Goal: Information Seeking & Learning: Learn about a topic

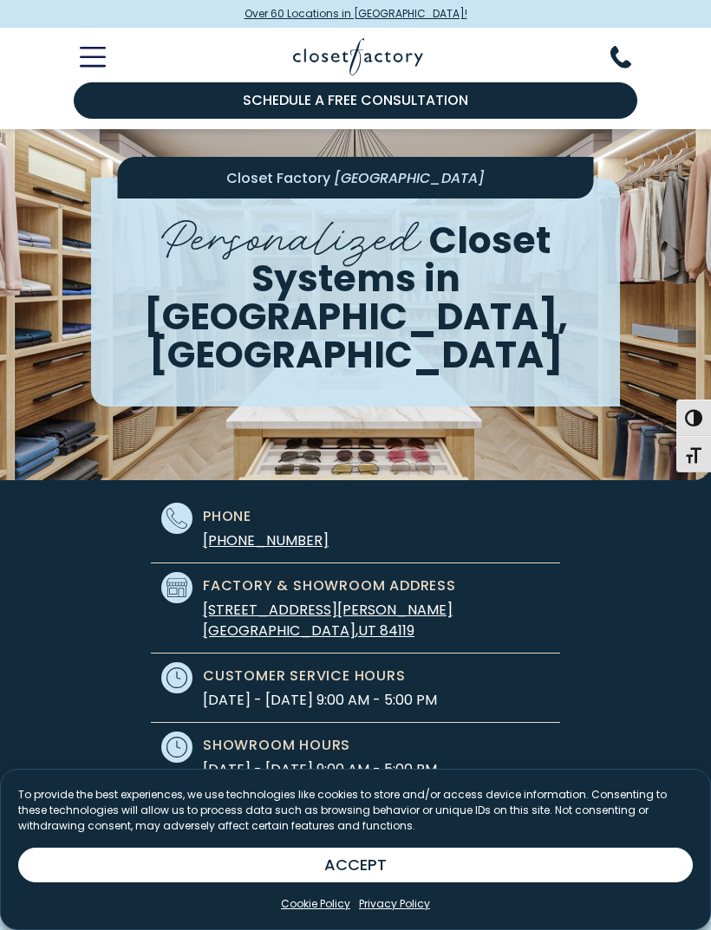
click at [93, 49] on line "Toggle Mobile Menu" at bounding box center [92, 49] width 23 height 0
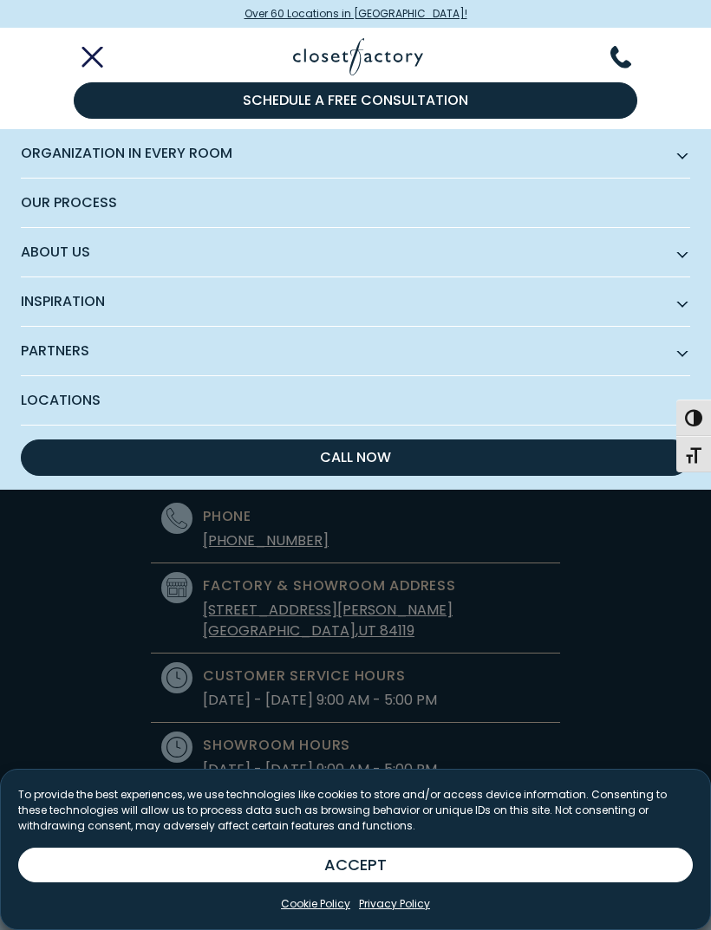
click at [69, 244] on span "About Us" at bounding box center [355, 252] width 669 height 49
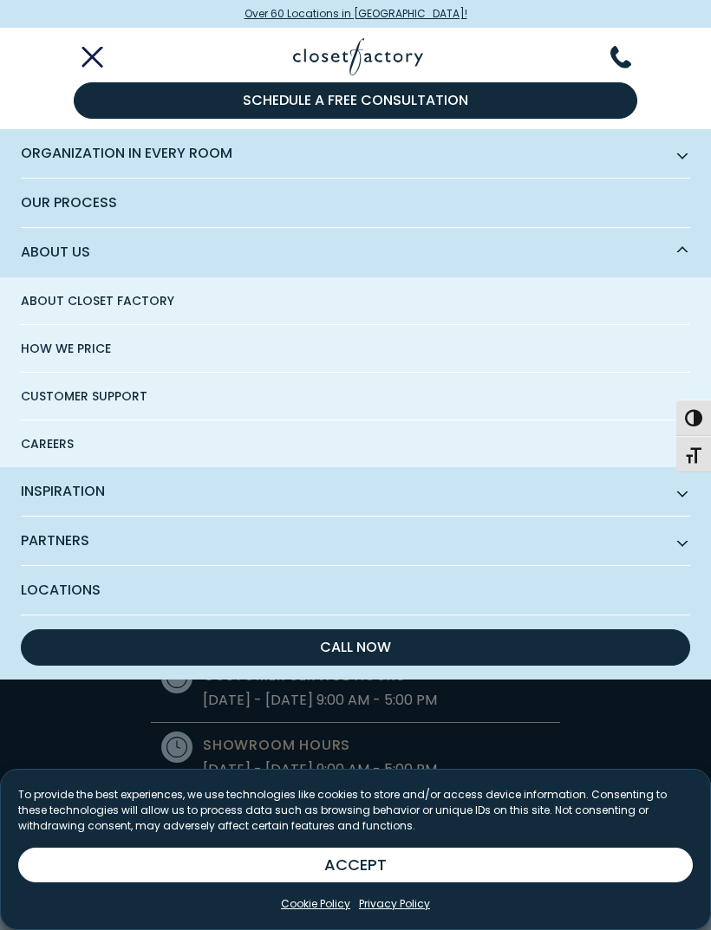
click at [67, 356] on span "How We Price" at bounding box center [66, 348] width 90 height 47
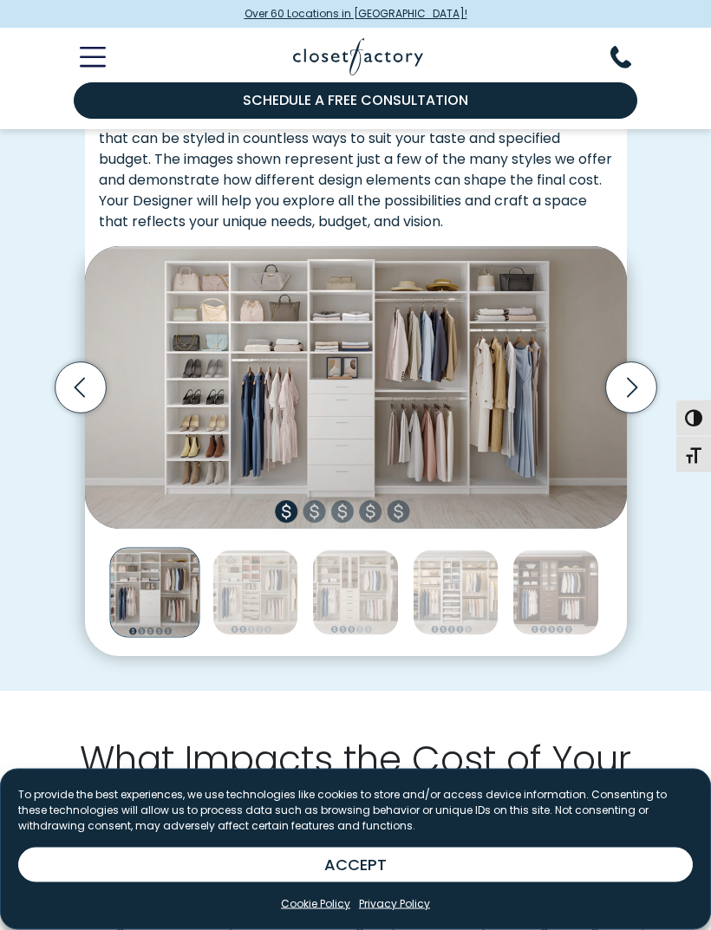
scroll to position [372, 0]
click at [610, 369] on icon "Next slide" at bounding box center [630, 387] width 51 height 51
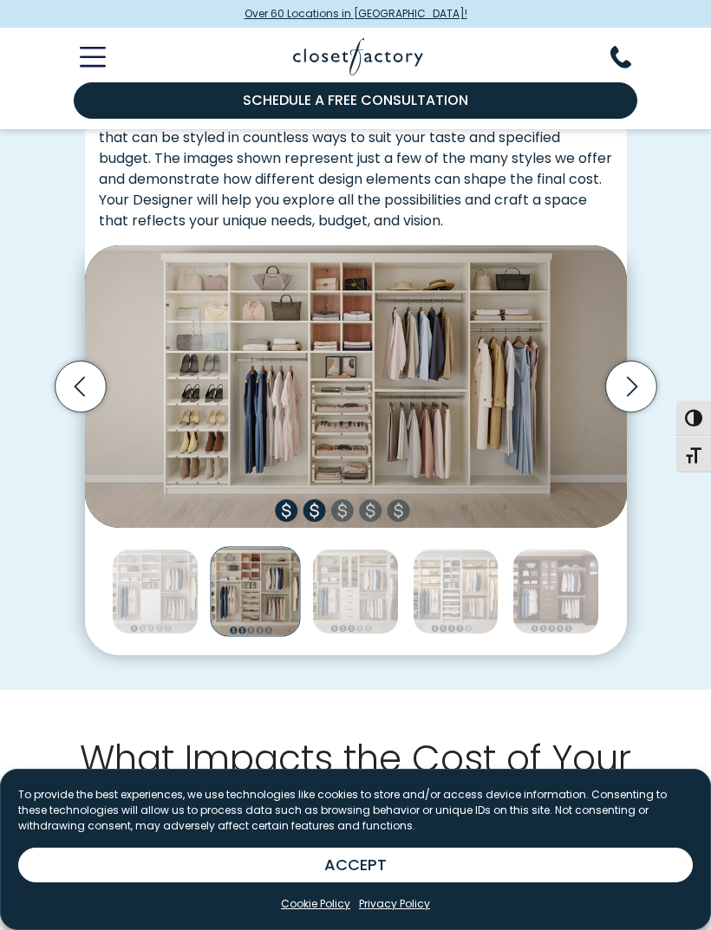
click at [620, 381] on icon "Next slide" at bounding box center [630, 386] width 51 height 51
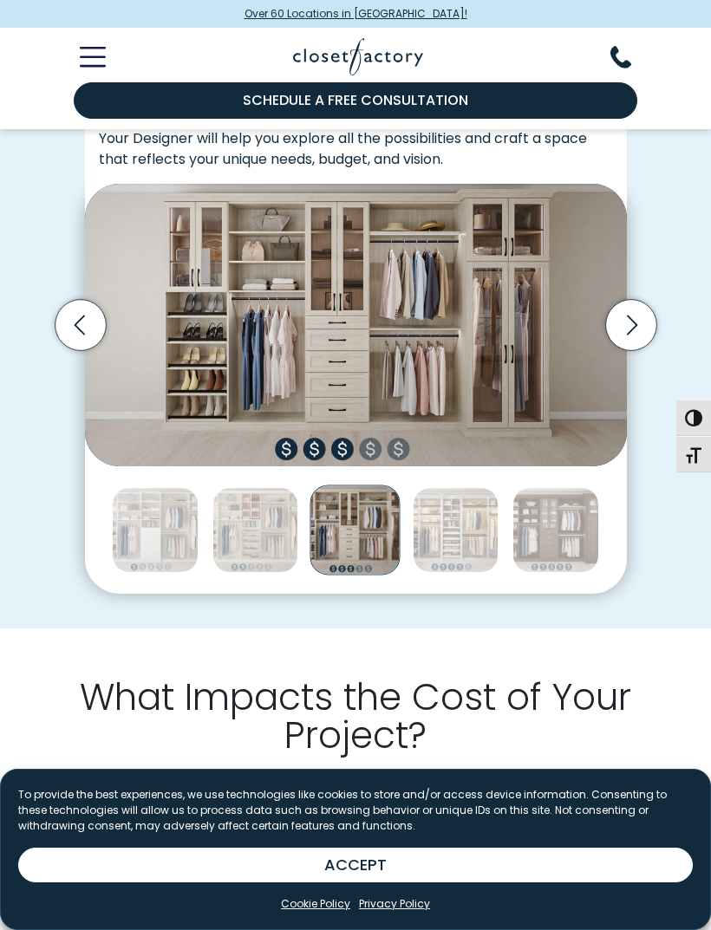
scroll to position [425, 0]
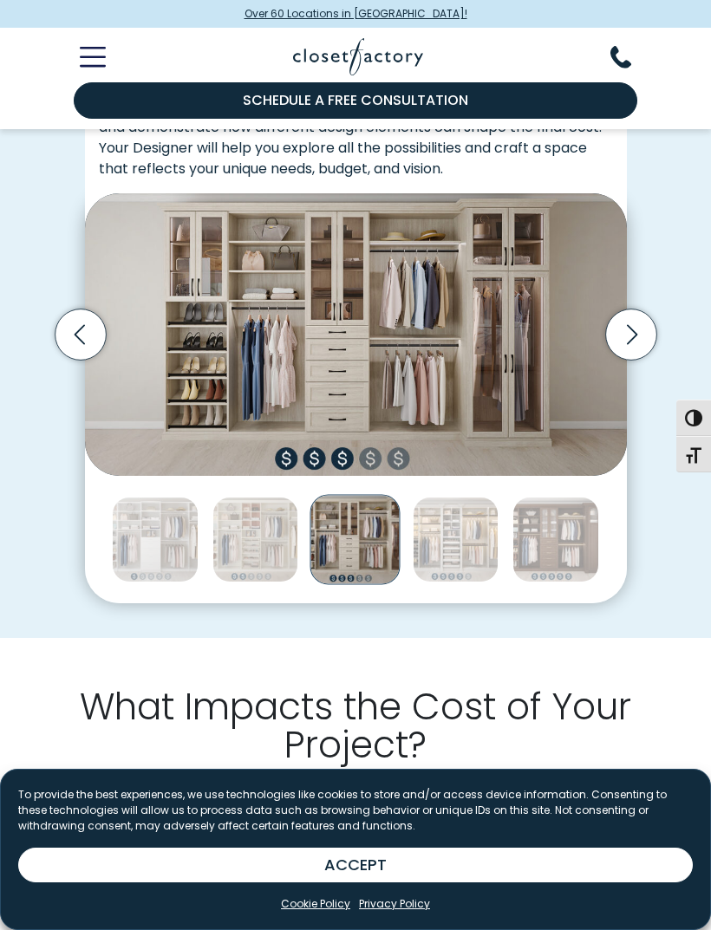
click at [76, 329] on icon "Previous slide" at bounding box center [80, 334] width 51 height 51
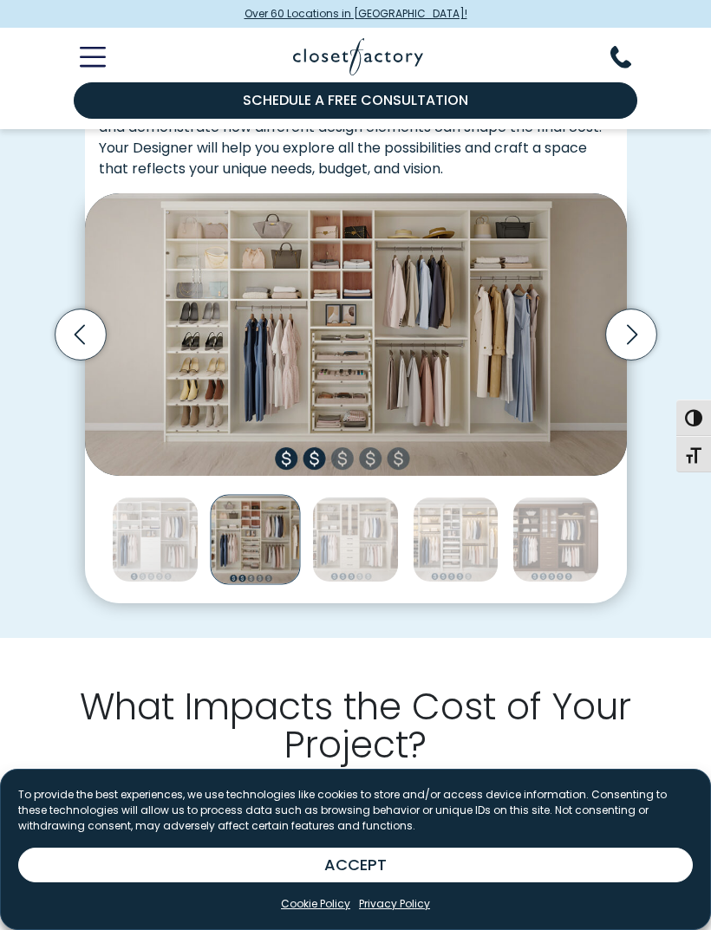
click at [75, 329] on icon "Previous slide" at bounding box center [79, 334] width 10 height 20
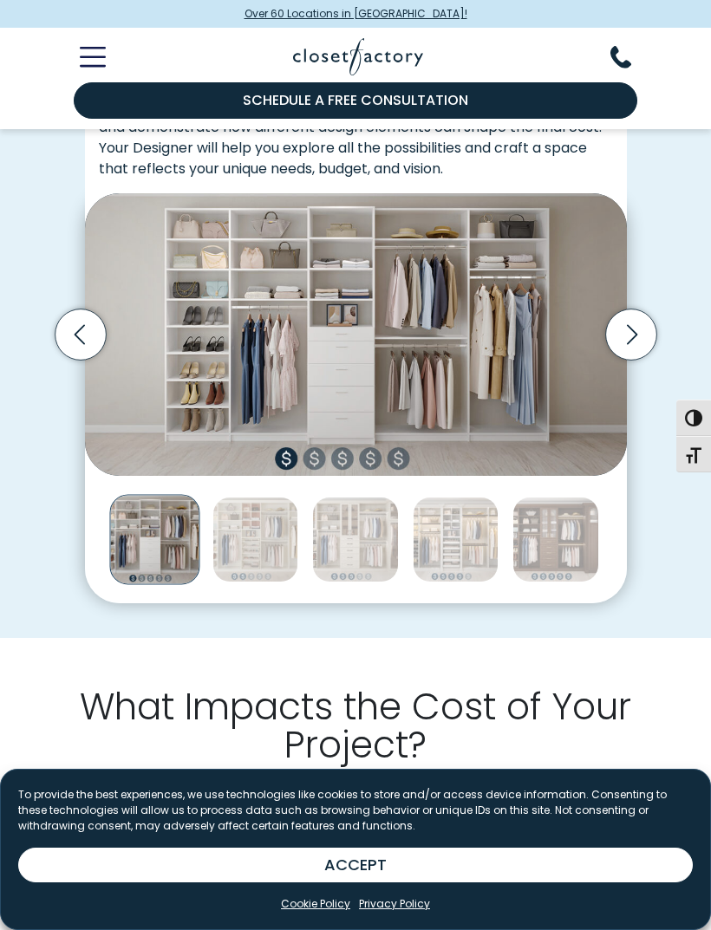
click at [630, 314] on icon "Next slide" at bounding box center [630, 334] width 51 height 51
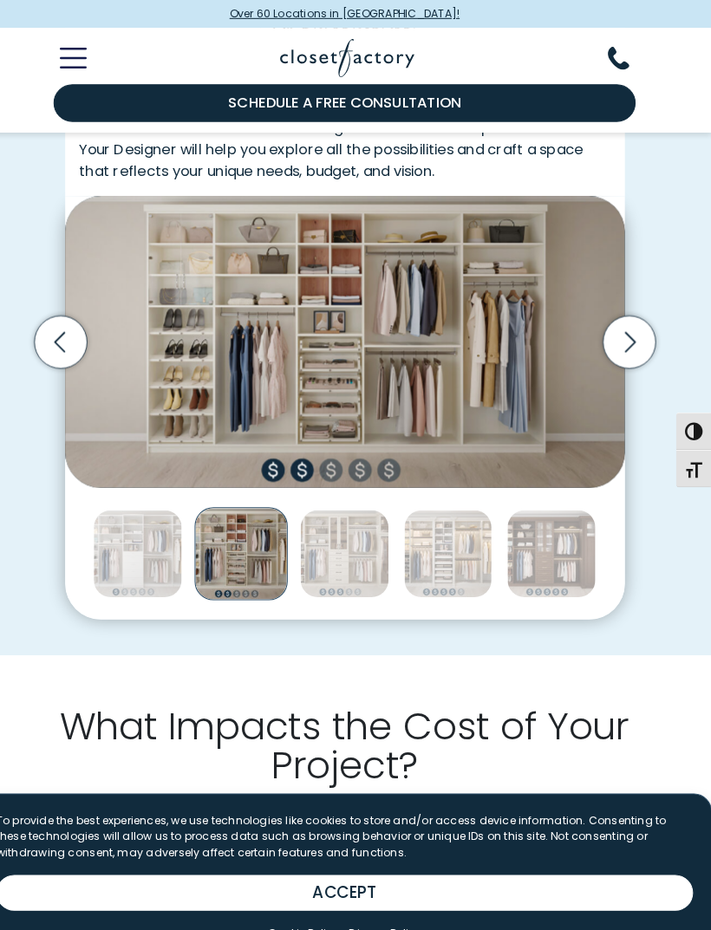
scroll to position [427, 0]
click at [339, 520] on img "Thumbnail Gallery" at bounding box center [355, 537] width 86 height 86
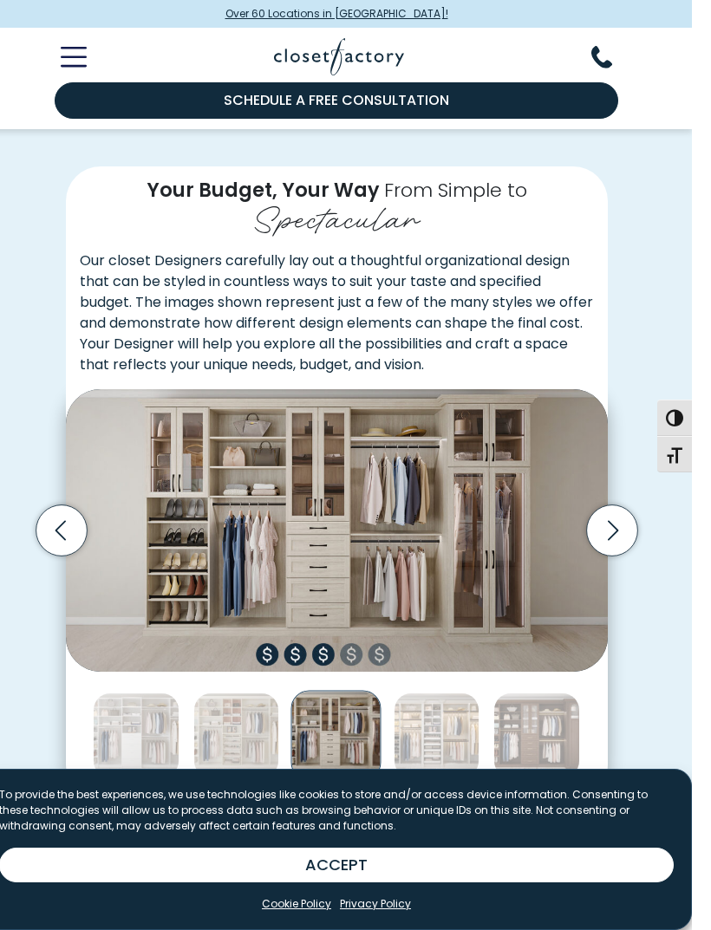
scroll to position [362, 0]
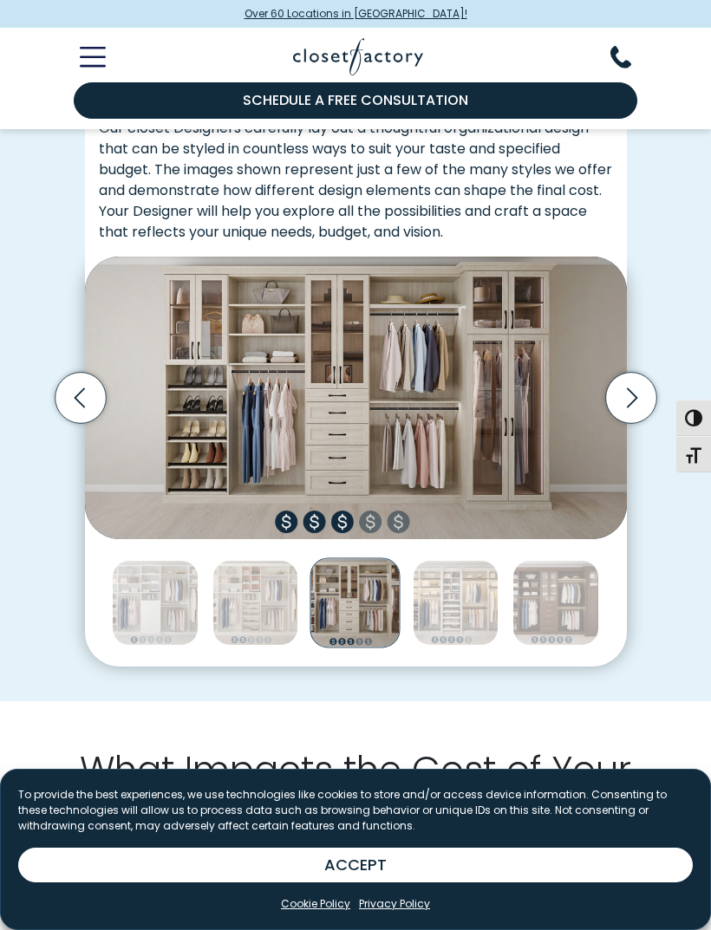
click at [95, 377] on icon "Previous slide" at bounding box center [80, 397] width 51 height 51
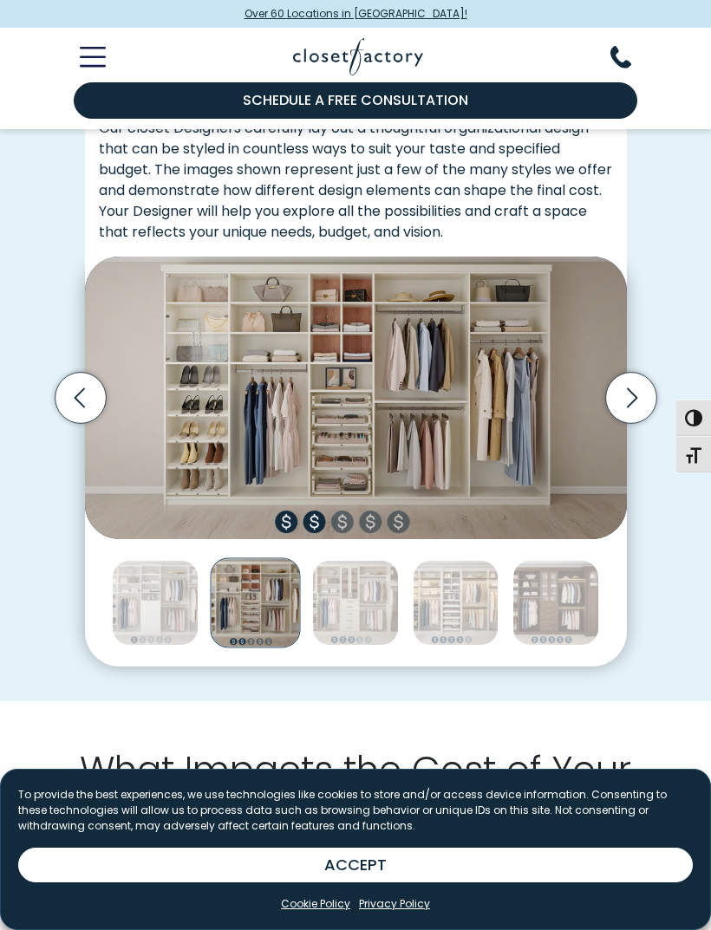
click at [460, 589] on img "Thumbnail Gallery" at bounding box center [456, 603] width 86 height 86
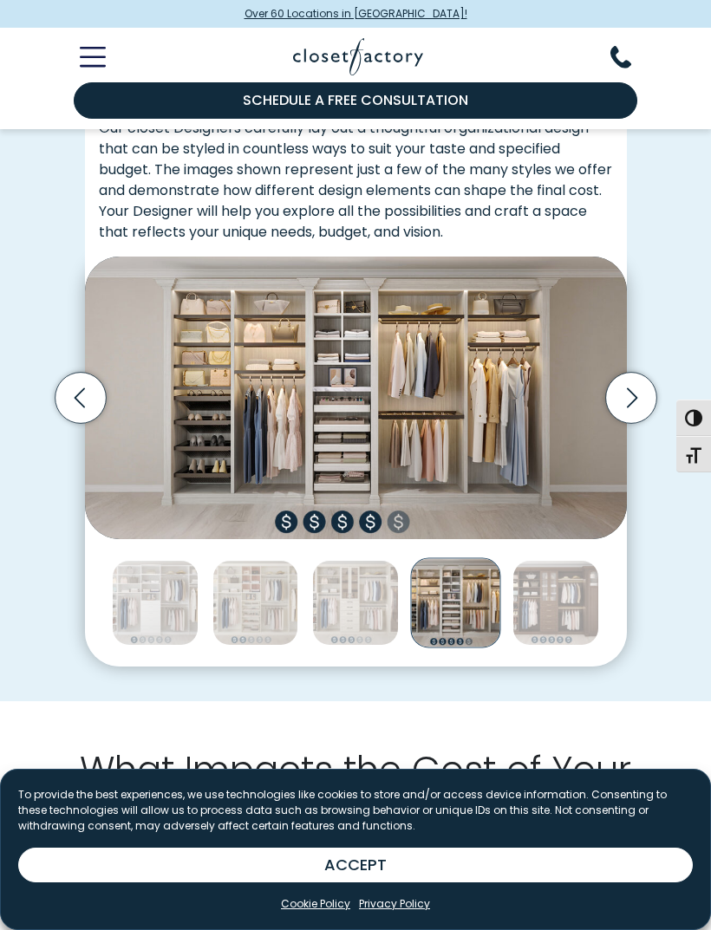
click at [377, 583] on img "Thumbnail Gallery" at bounding box center [355, 603] width 86 height 86
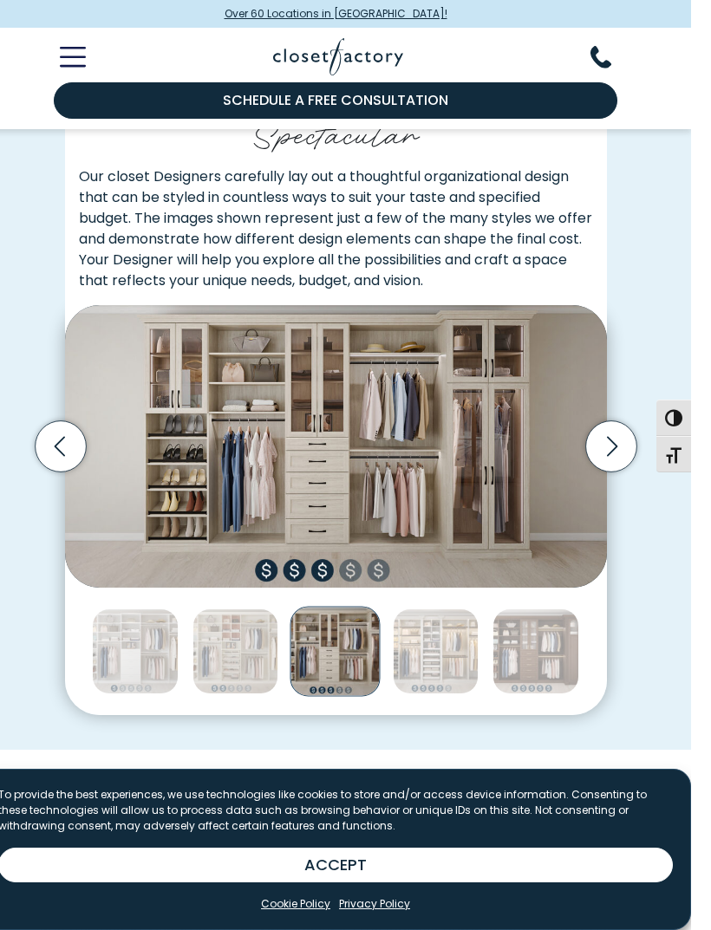
scroll to position [368, 0]
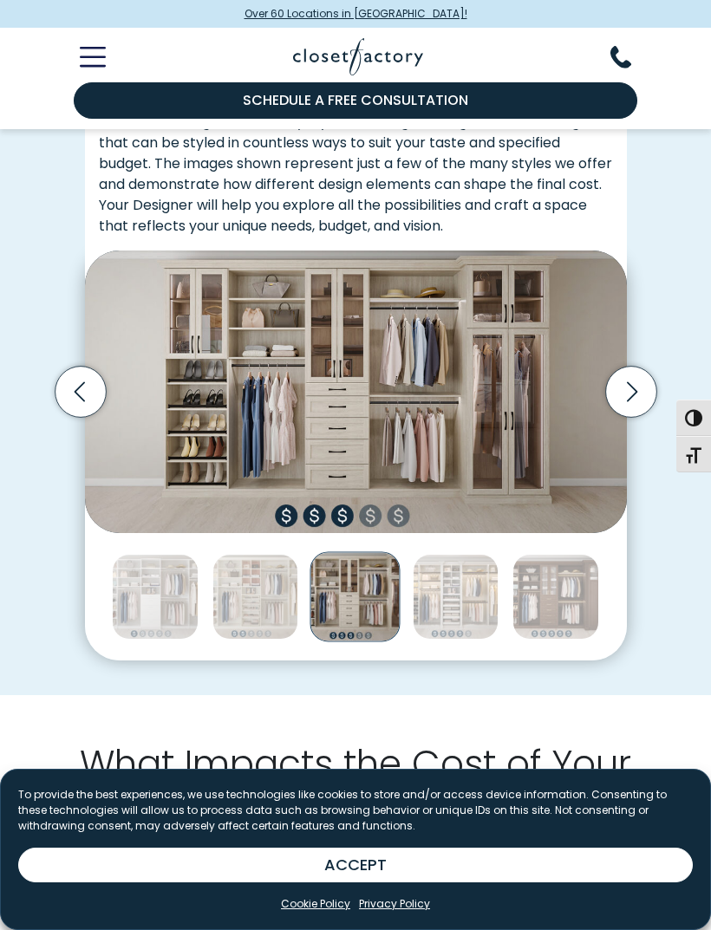
click at [473, 601] on img "Thumbnail Gallery" at bounding box center [456, 597] width 86 height 86
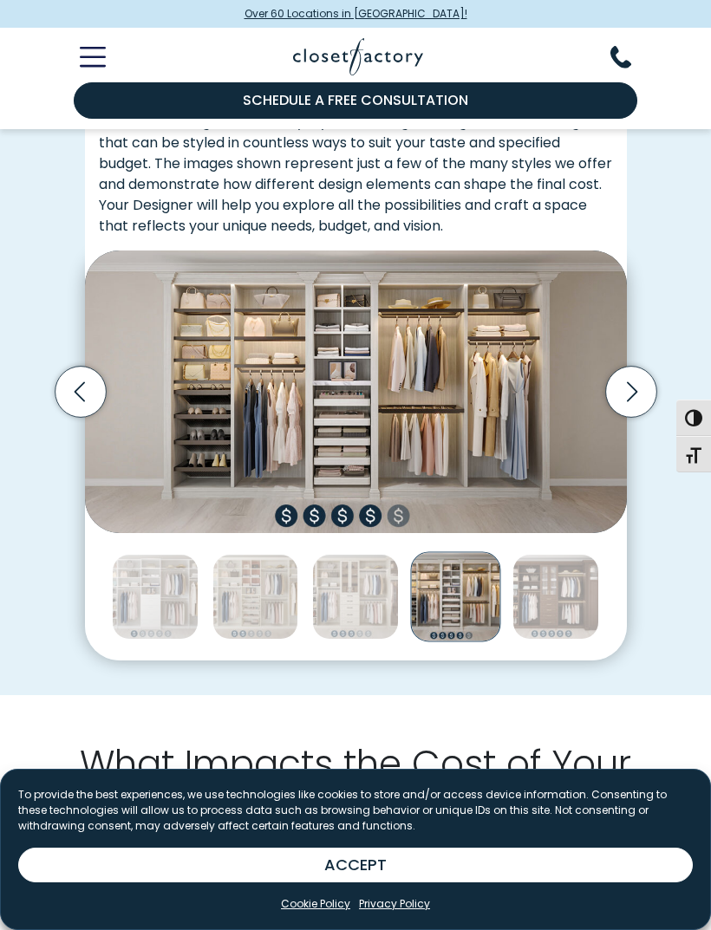
scroll to position [382, 0]
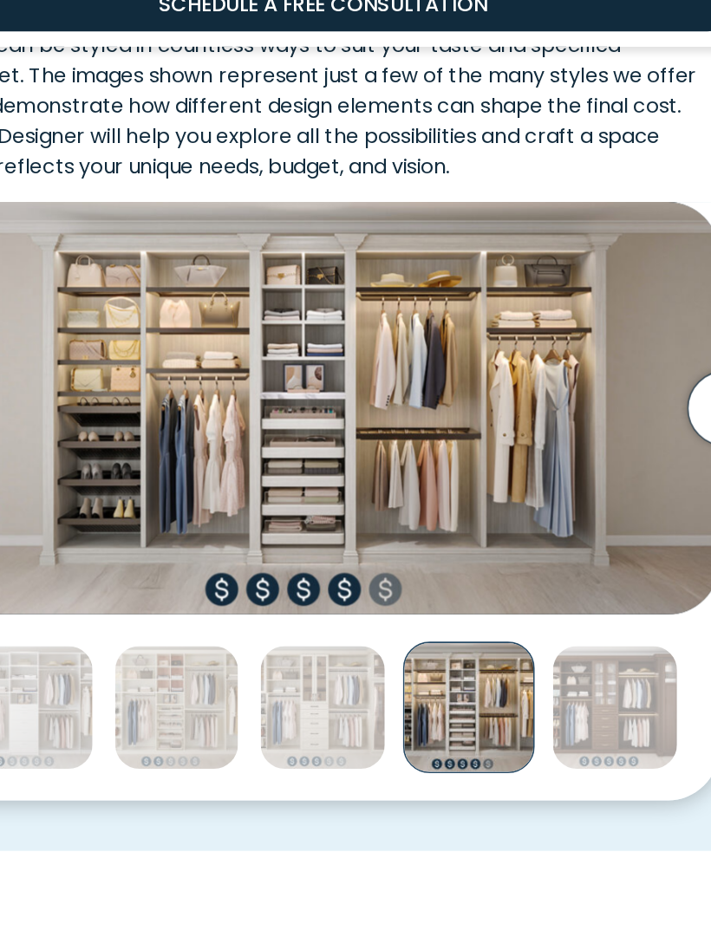
click at [278, 391] on img "Thumbnail Gallery" at bounding box center [356, 377] width 542 height 283
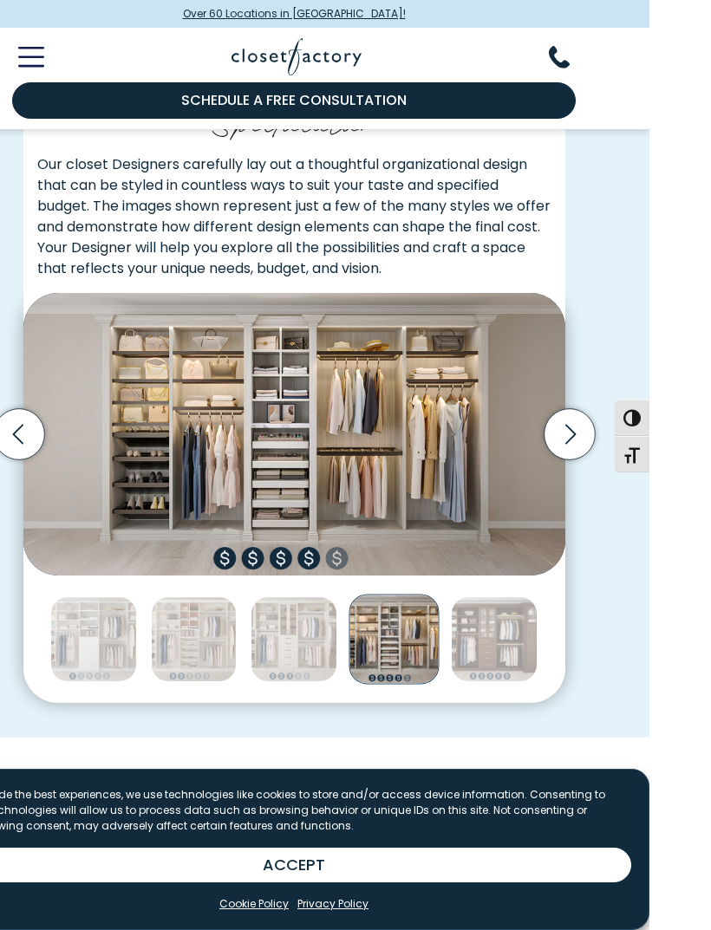
scroll to position [343, 0]
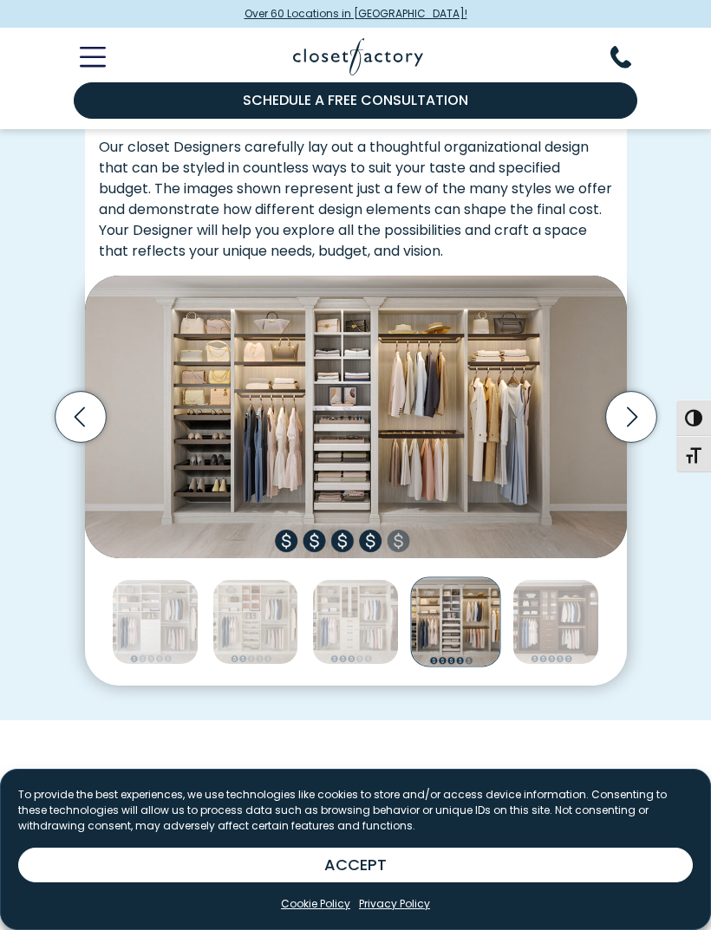
click at [407, 532] on img "Thumbnail Gallery" at bounding box center [356, 417] width 542 height 283
click at [620, 406] on icon "Next slide" at bounding box center [630, 416] width 51 height 51
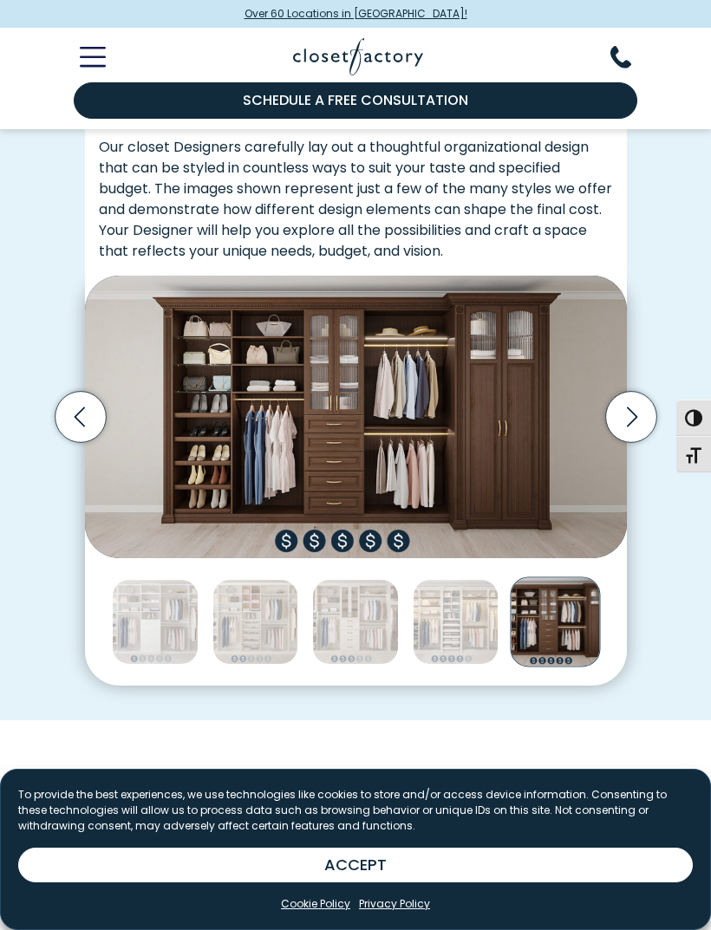
click at [245, 620] on img "Thumbnail Gallery" at bounding box center [255, 622] width 86 height 86
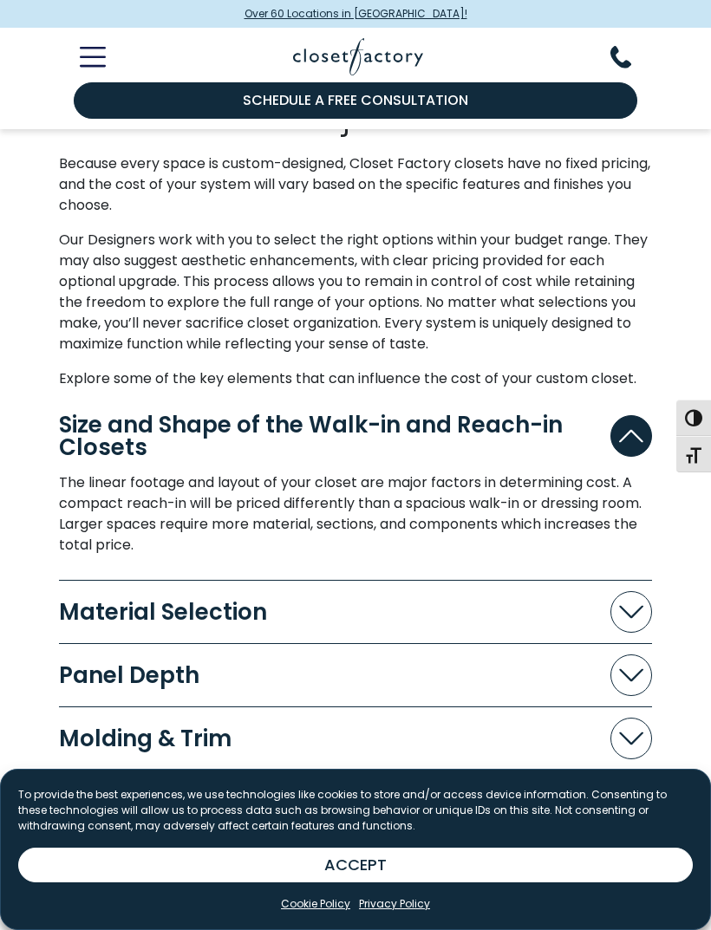
scroll to position [1089, 0]
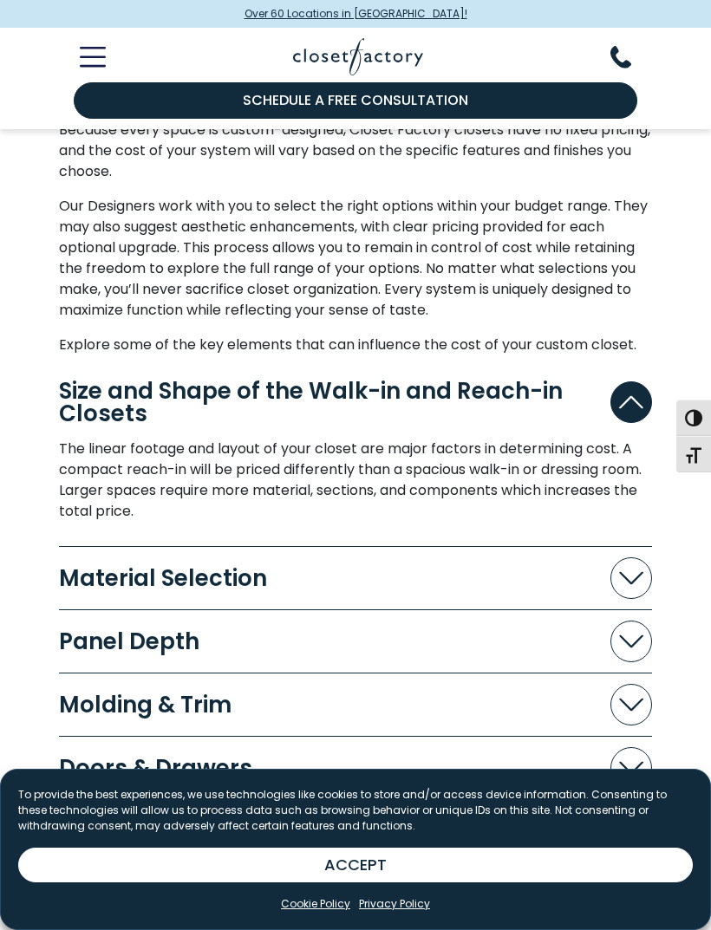
click at [642, 571] on icon "Accordion" at bounding box center [631, 577] width 24 height 13
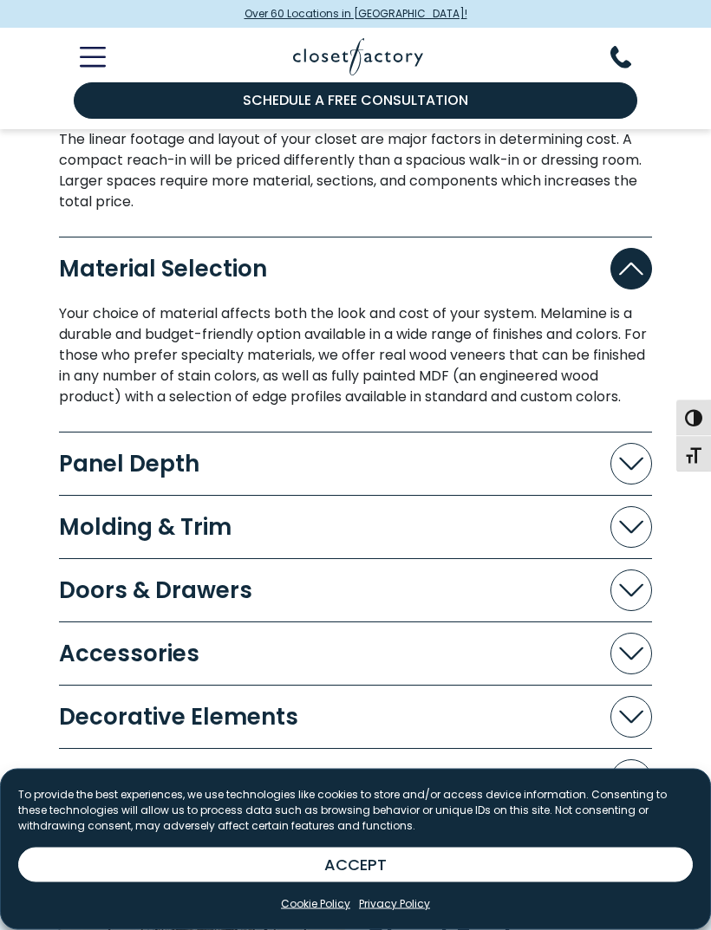
scroll to position [1399, 0]
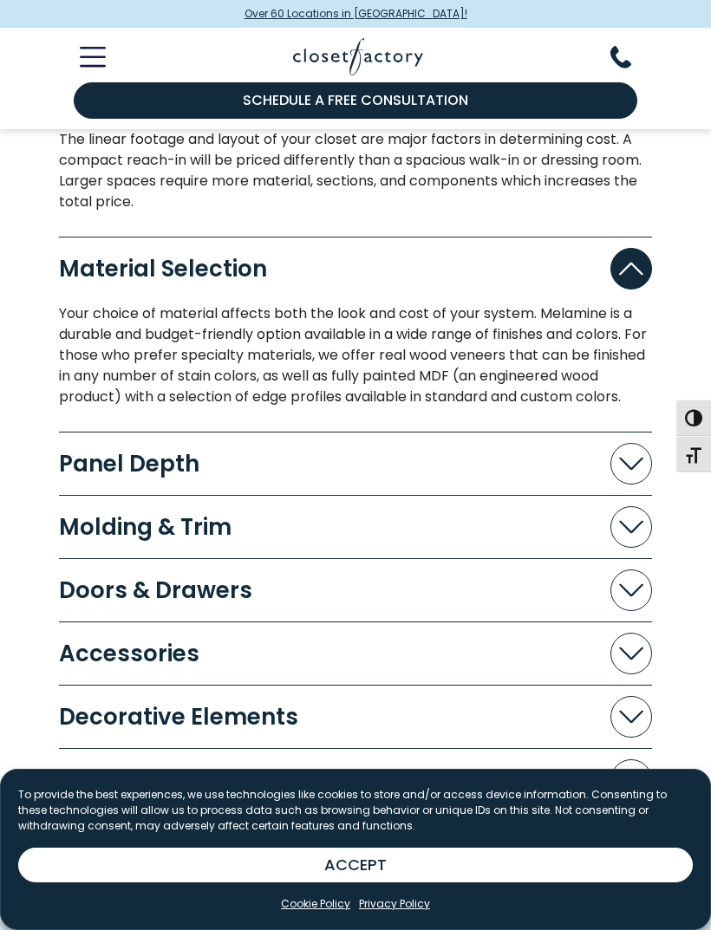
click at [617, 473] on span "Accordion" at bounding box center [631, 464] width 42 height 42
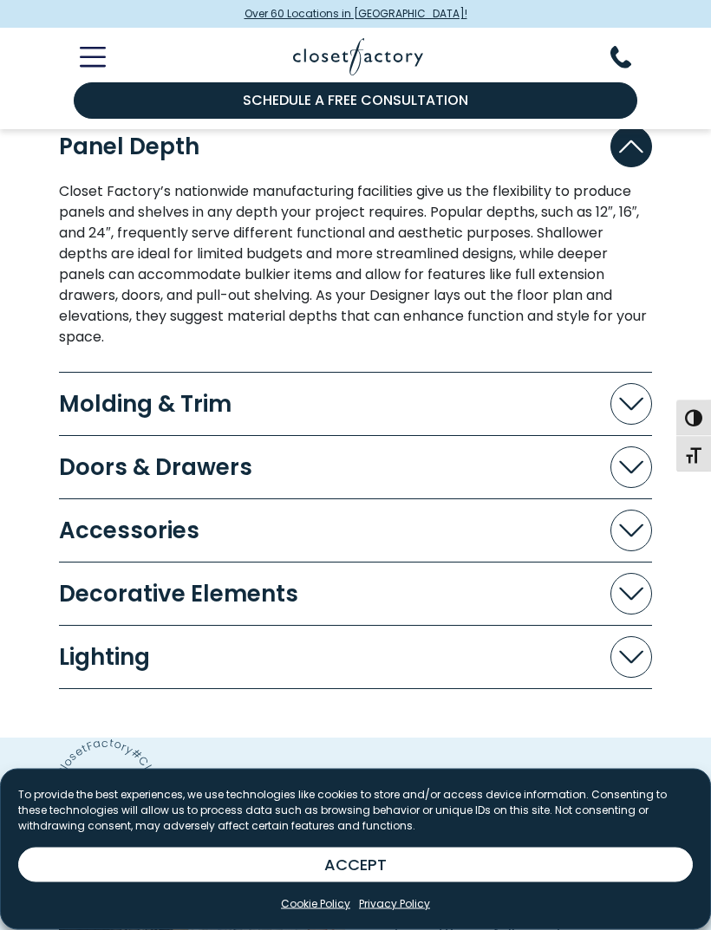
scroll to position [1716, 0]
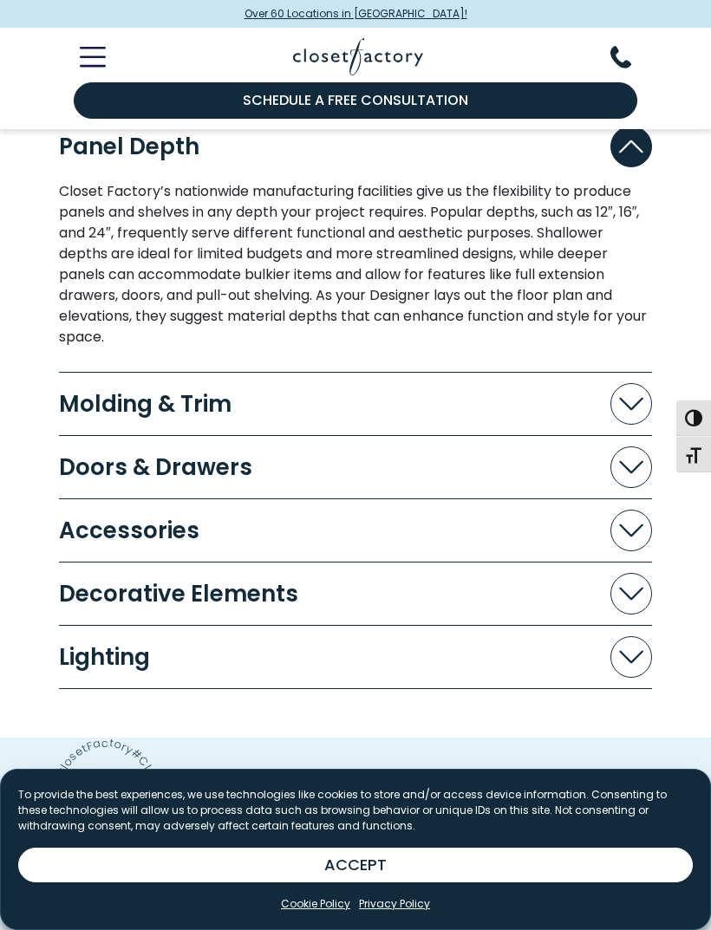
click at [636, 425] on span "Accordion" at bounding box center [631, 404] width 42 height 42
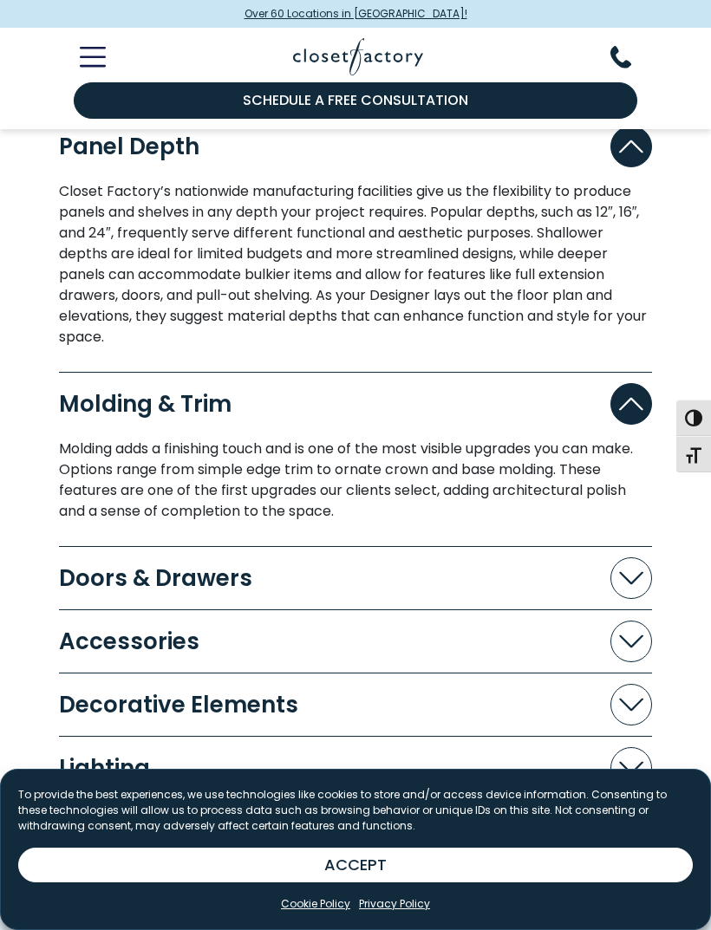
click at [109, 590] on div "Doors & Drawers" at bounding box center [162, 578] width 207 height 23
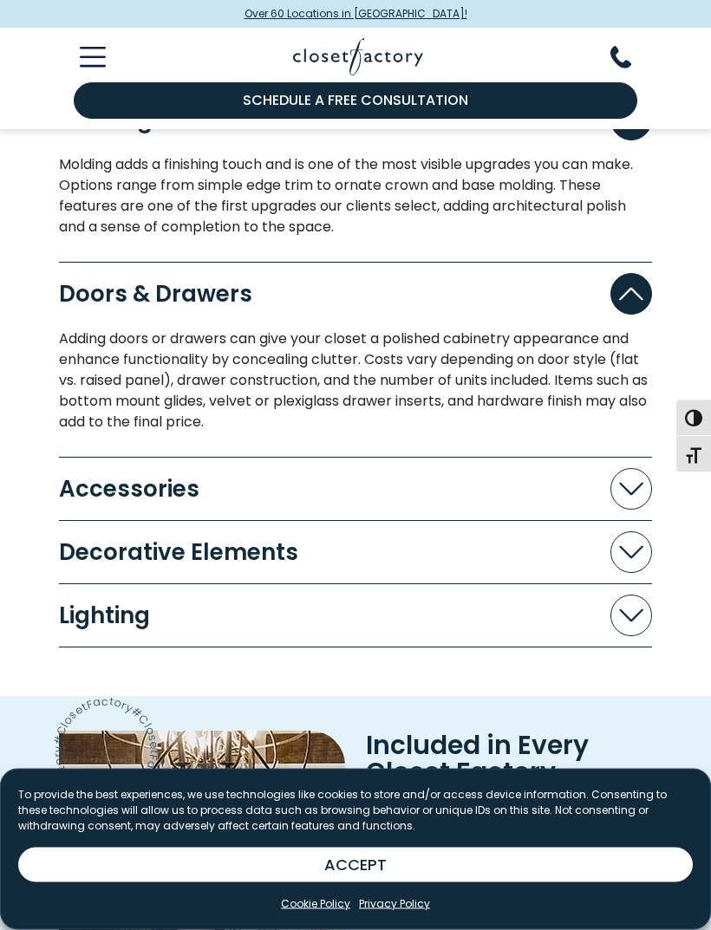
scroll to position [2001, 0]
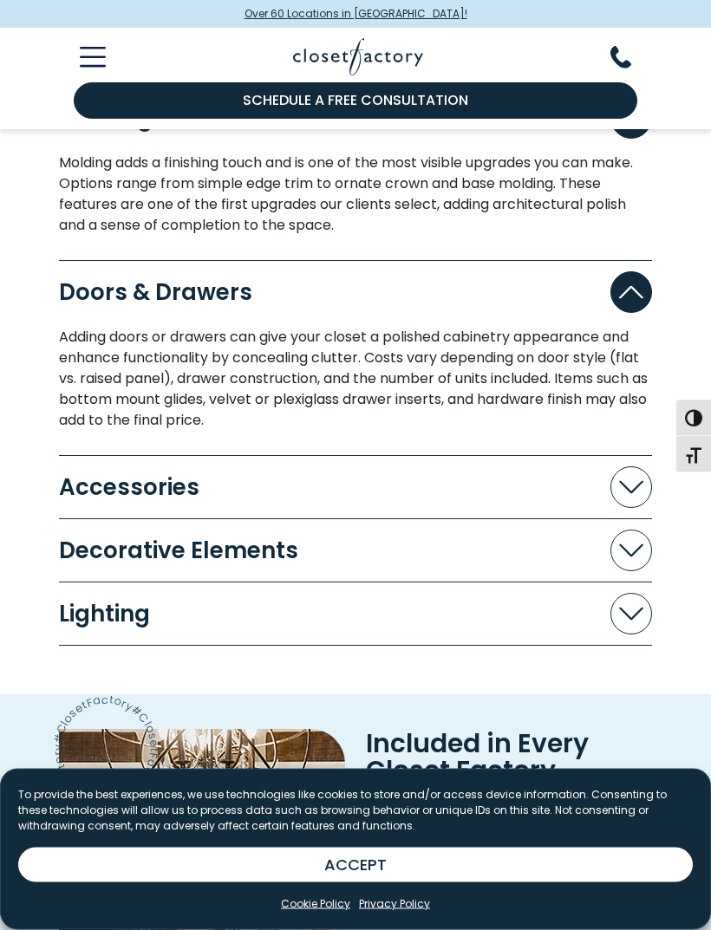
click at [629, 494] on icon "Accordion" at bounding box center [631, 487] width 24 height 13
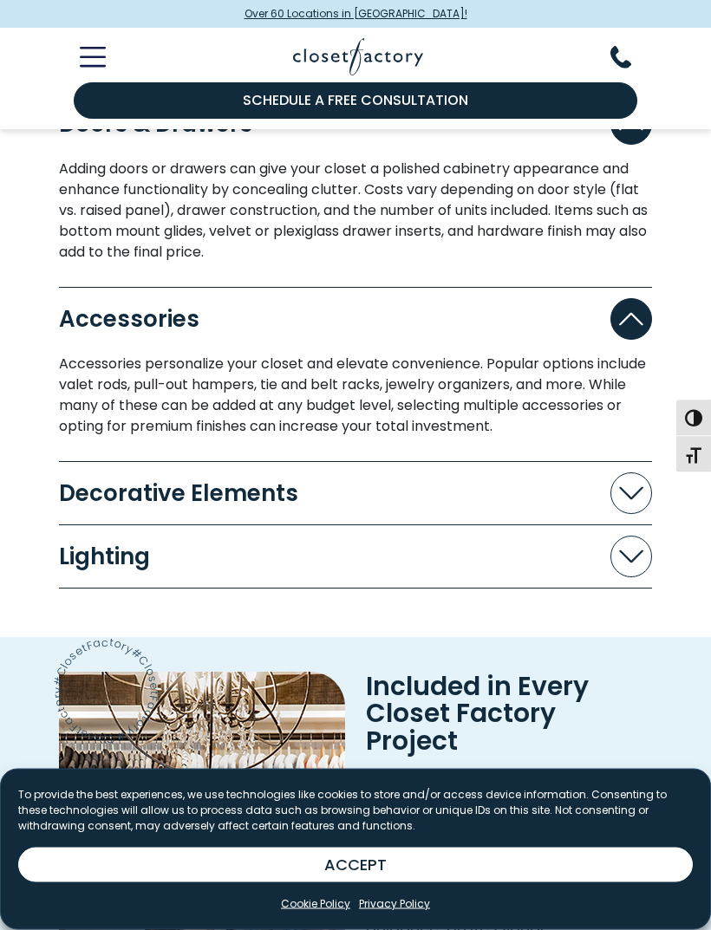
click at [623, 500] on icon "Accordion" at bounding box center [631, 493] width 24 height 13
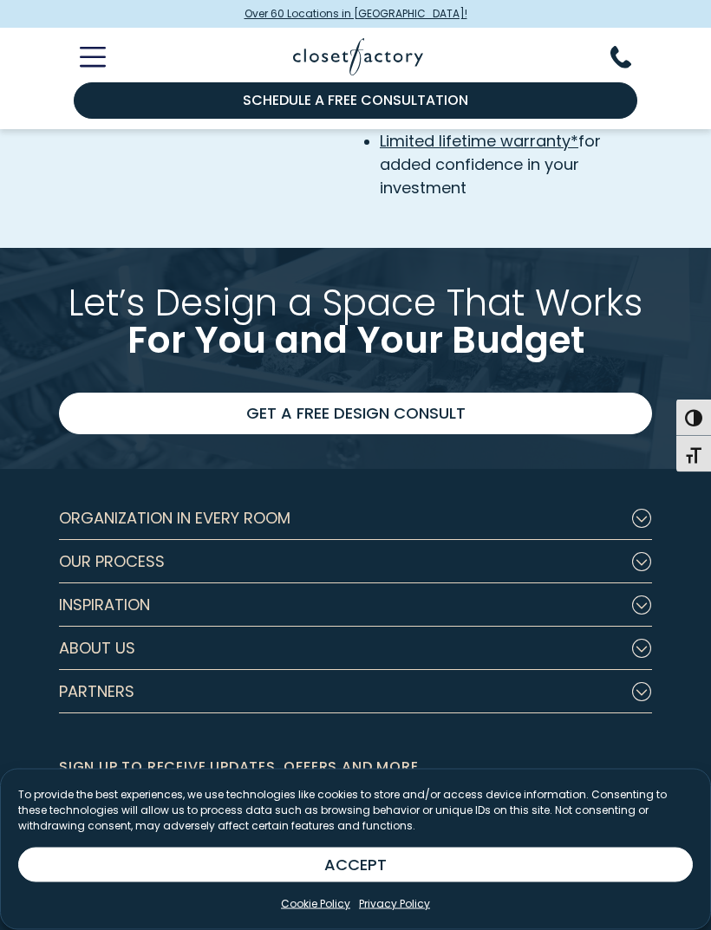
scroll to position [3456, 0]
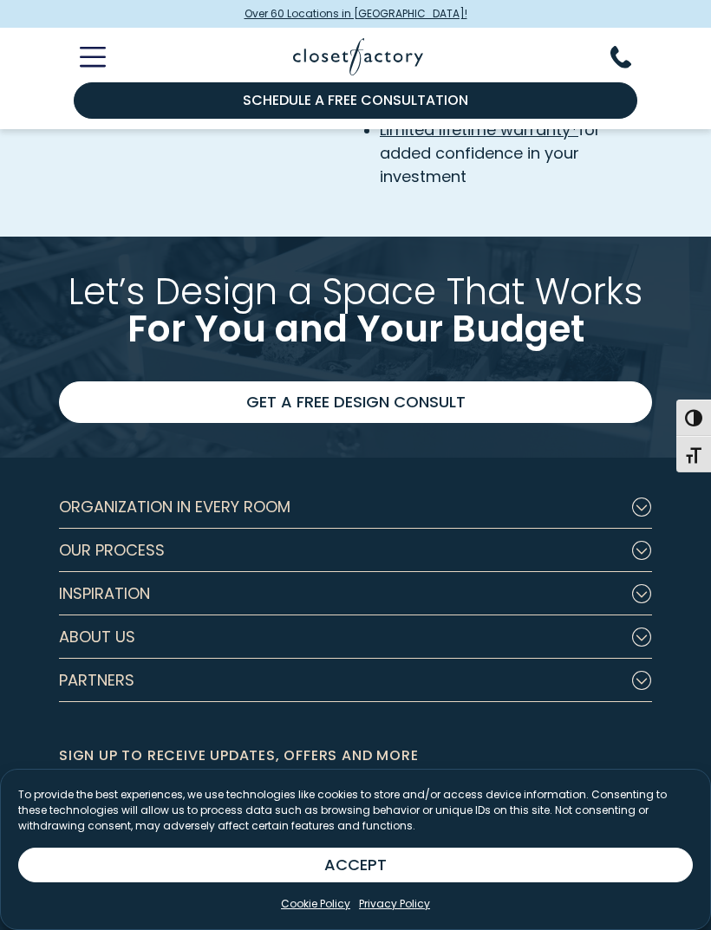
click at [648, 603] on icon "Footer Subnav Button - Inspiration" at bounding box center [641, 593] width 21 height 19
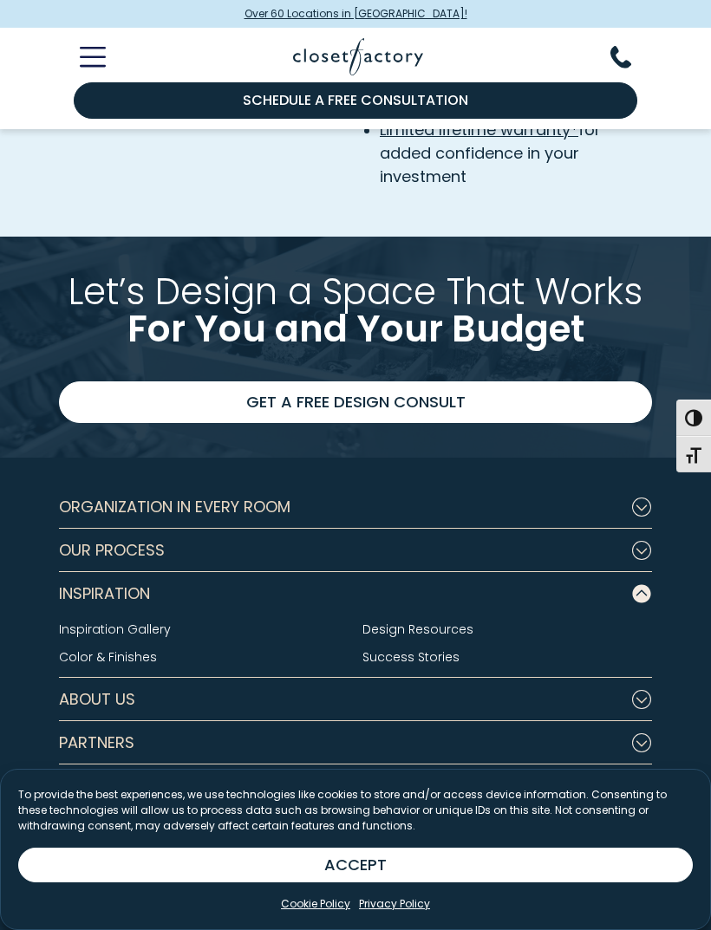
click at [136, 638] on link "Inspiration Gallery" at bounding box center [115, 629] width 112 height 17
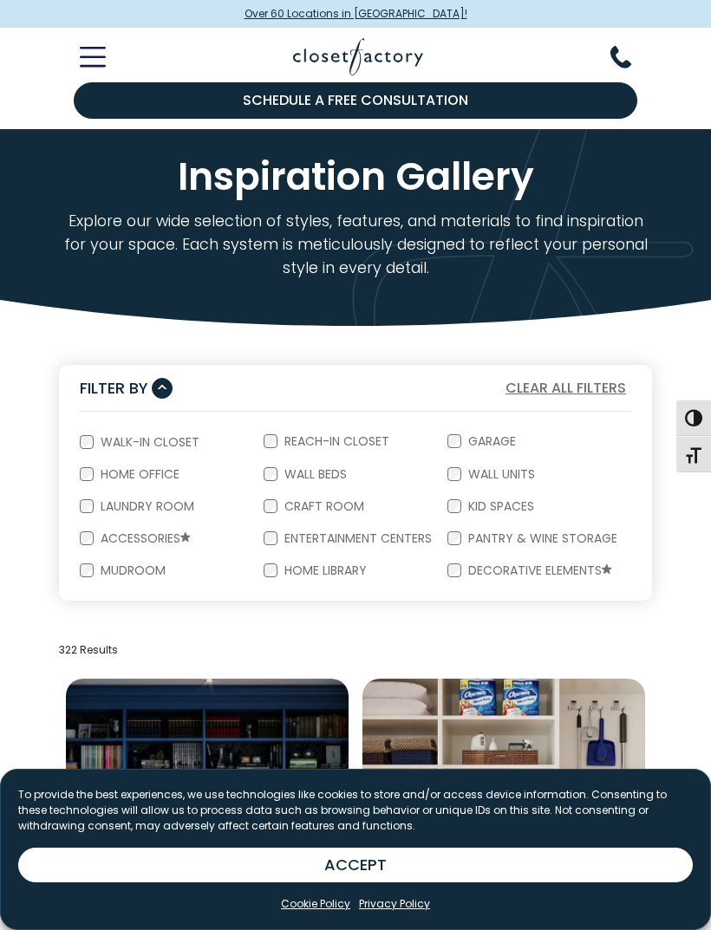
click at [73, 442] on form "Walk-In Closet Reach-In Closet Garage Home Office Wall Beds Wall Units Laundry …" at bounding box center [355, 506] width 593 height 189
click at [81, 449] on div "Walk-In Closet" at bounding box center [172, 442] width 184 height 33
click at [73, 444] on form "Walk-In Closet Reach-In Closet Garage Home Office Wall Beds Wall Units Laundry …" at bounding box center [355, 506] width 593 height 189
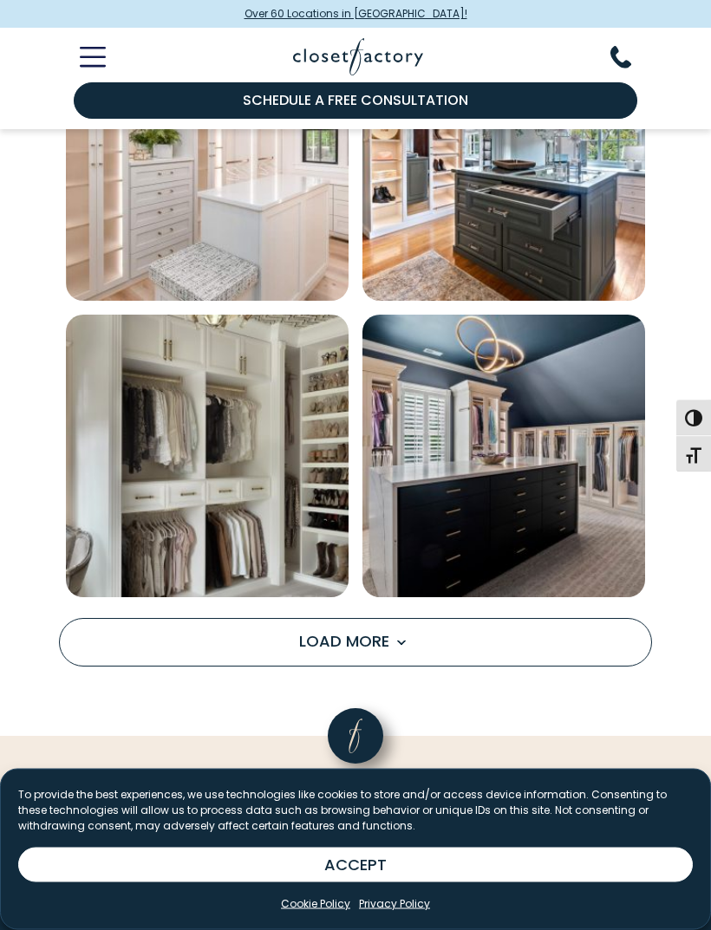
scroll to position [2440, 0]
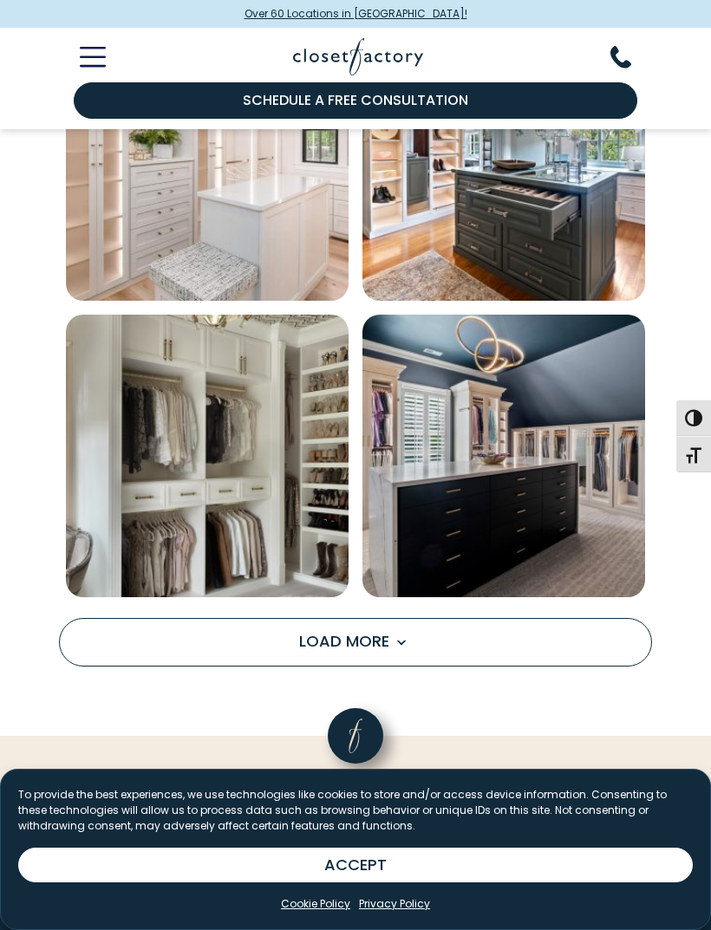
click at [396, 633] on span "Load more inspiration gallery images" at bounding box center [400, 642] width 23 height 23
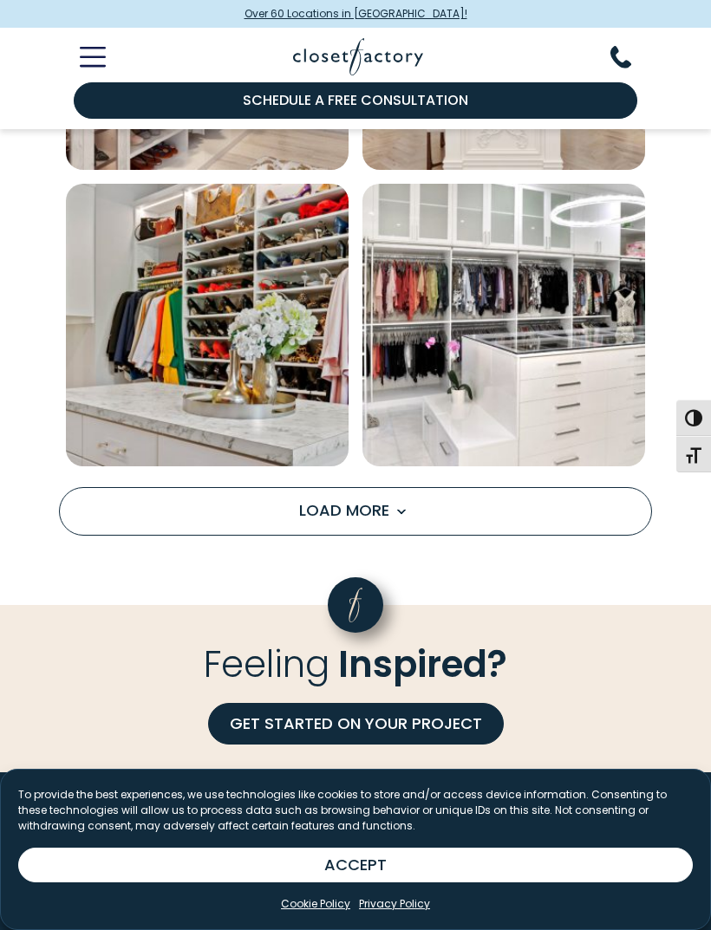
scroll to position [4953, 0]
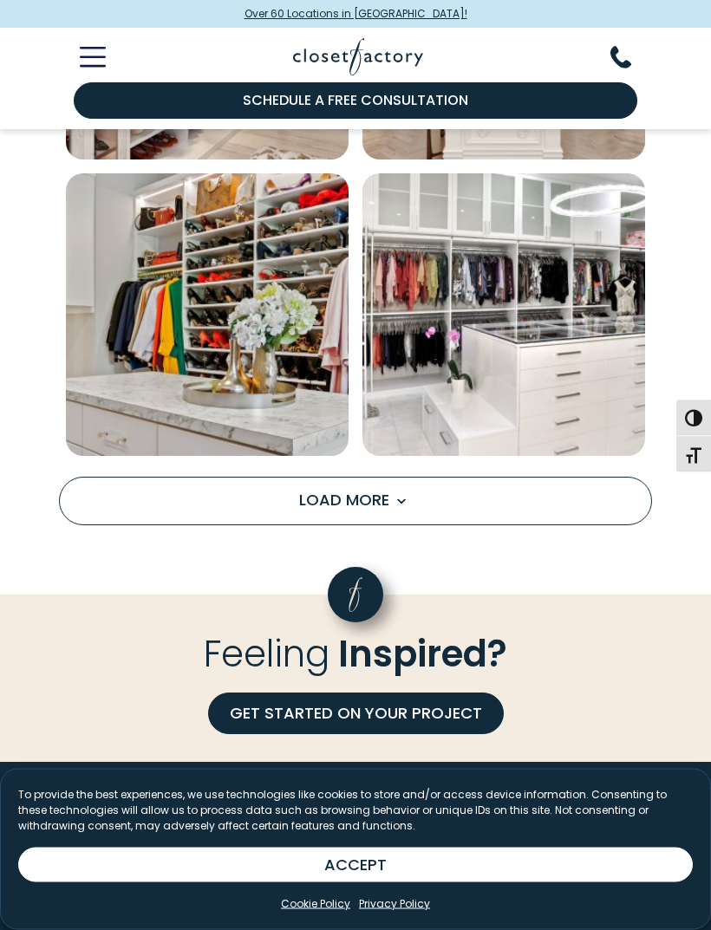
click at [375, 494] on span "Load More" at bounding box center [355, 501] width 113 height 22
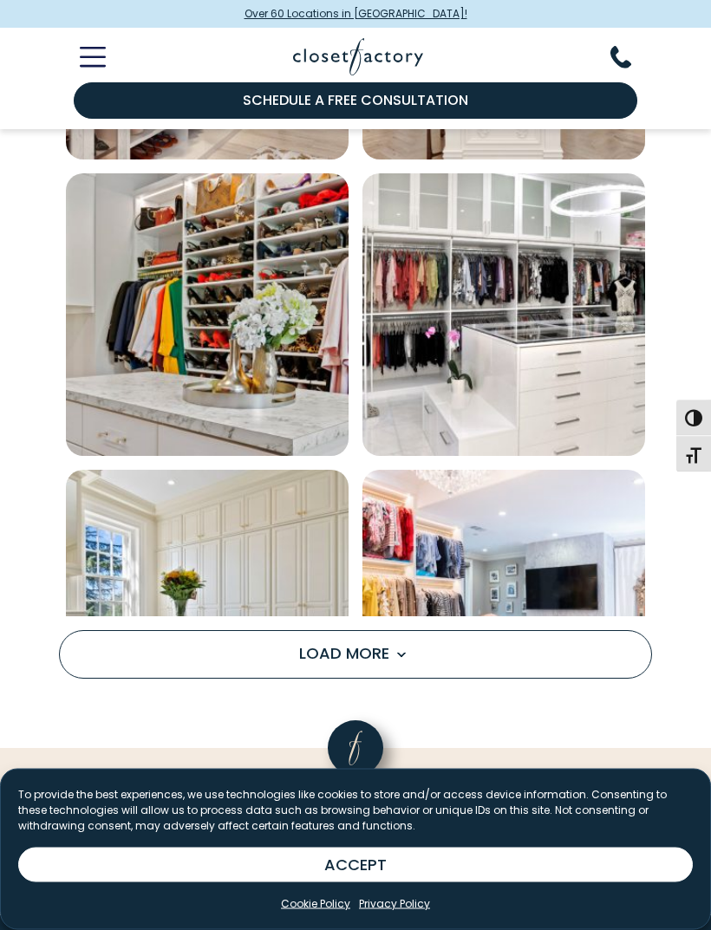
scroll to position [4954, 0]
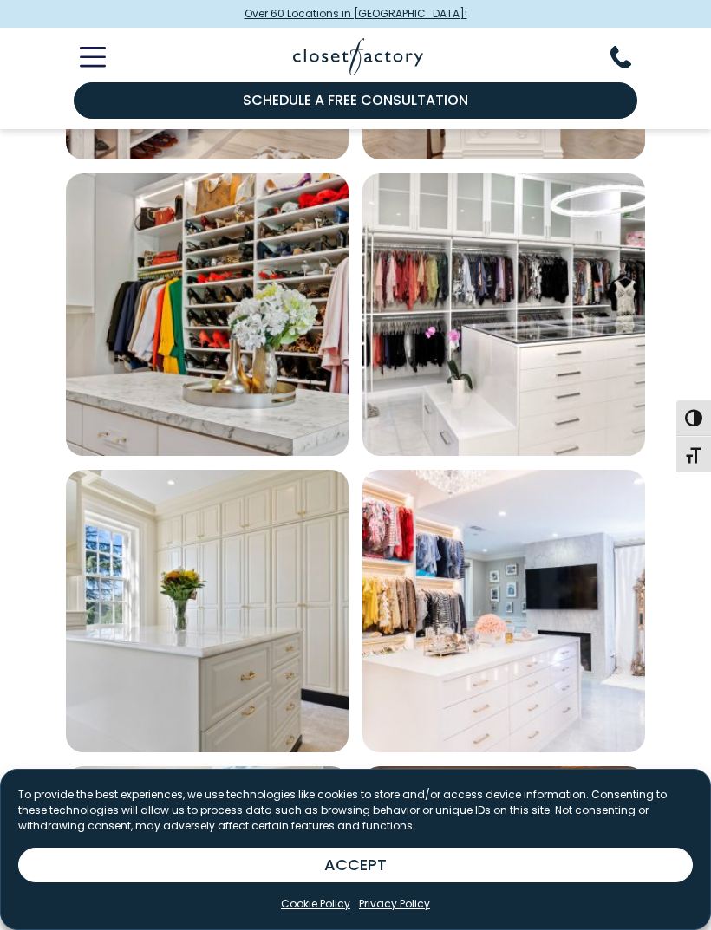
click at [412, 504] on img "Open inspiration gallery to preview enlarged image" at bounding box center [503, 611] width 283 height 283
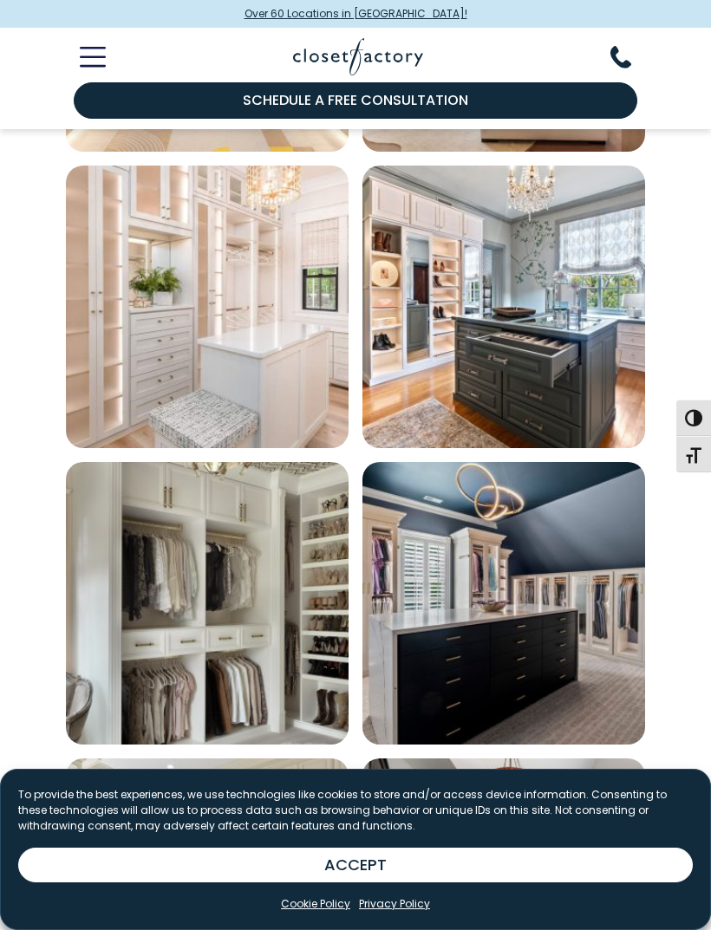
scroll to position [2292, 0]
click at [95, 60] on icon "Toggle Mobile Menu" at bounding box center [93, 57] width 26 height 20
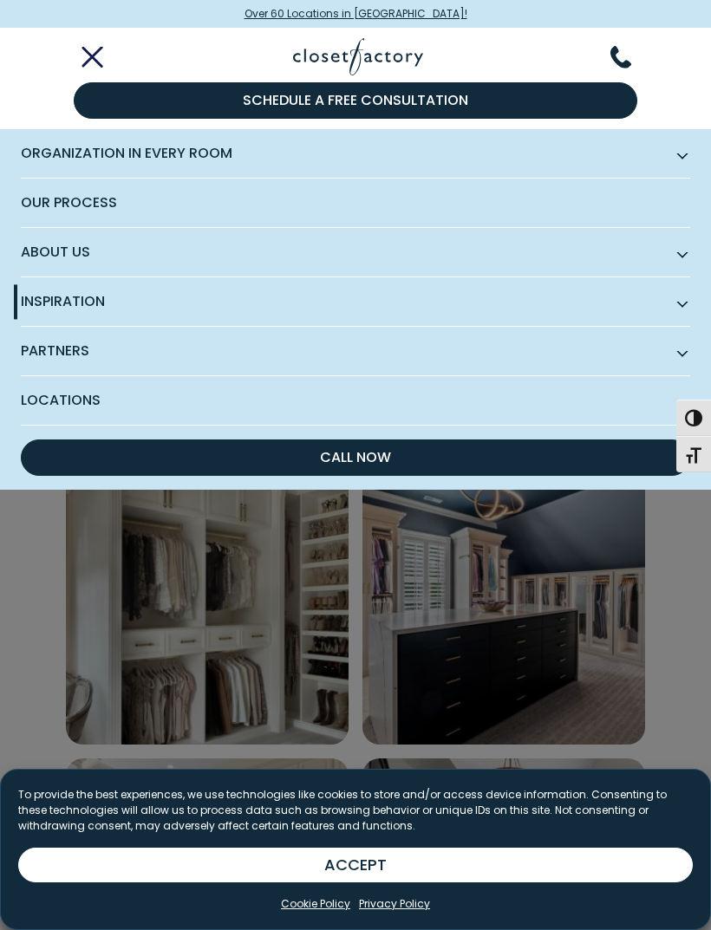
click at [60, 236] on span "About Us" at bounding box center [355, 252] width 669 height 49
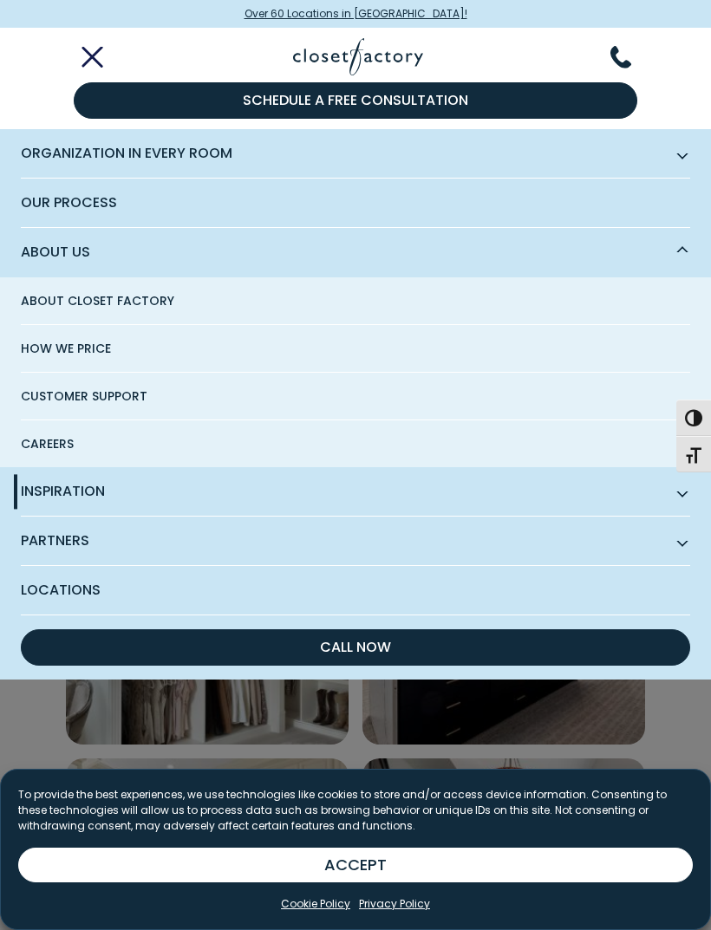
click at [74, 245] on span "About Us" at bounding box center [355, 252] width 669 height 49
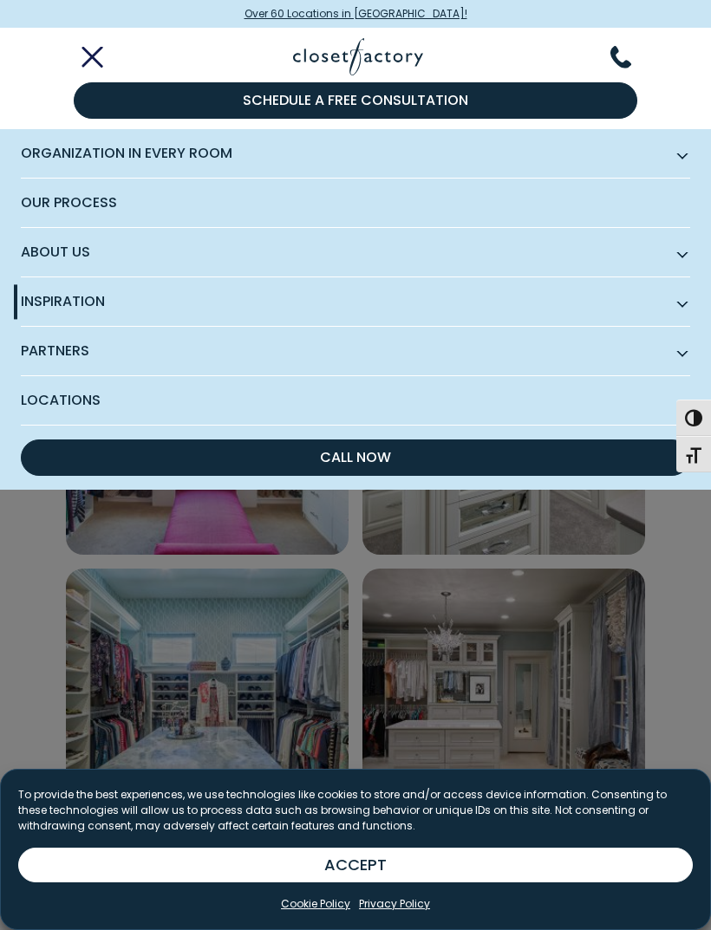
scroll to position [702, 0]
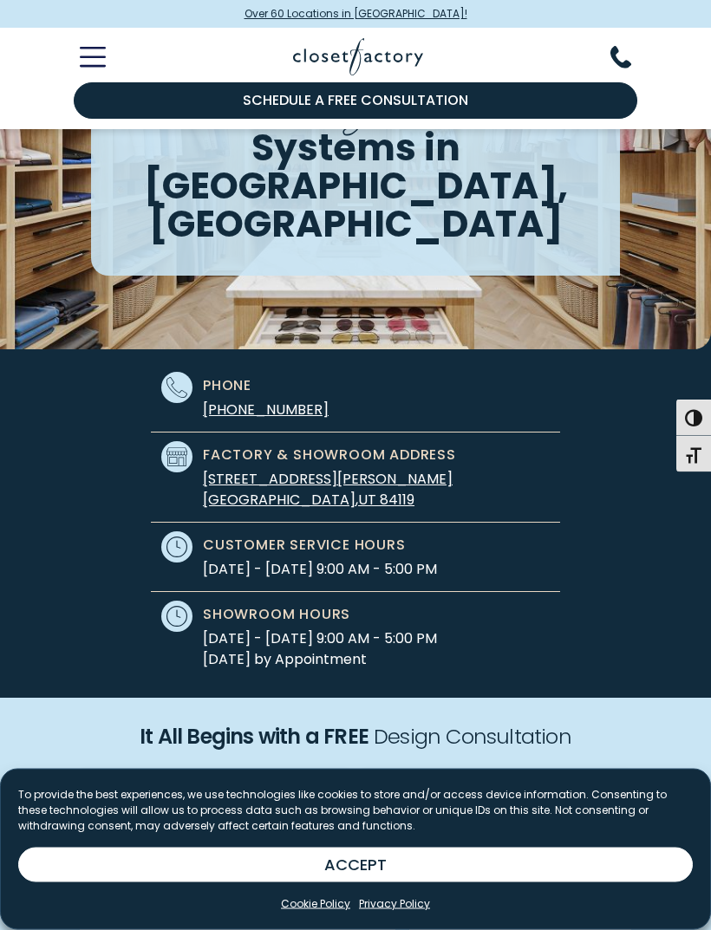
scroll to position [131, 0]
click at [338, 912] on link "Cookie Policy" at bounding box center [315, 905] width 69 height 16
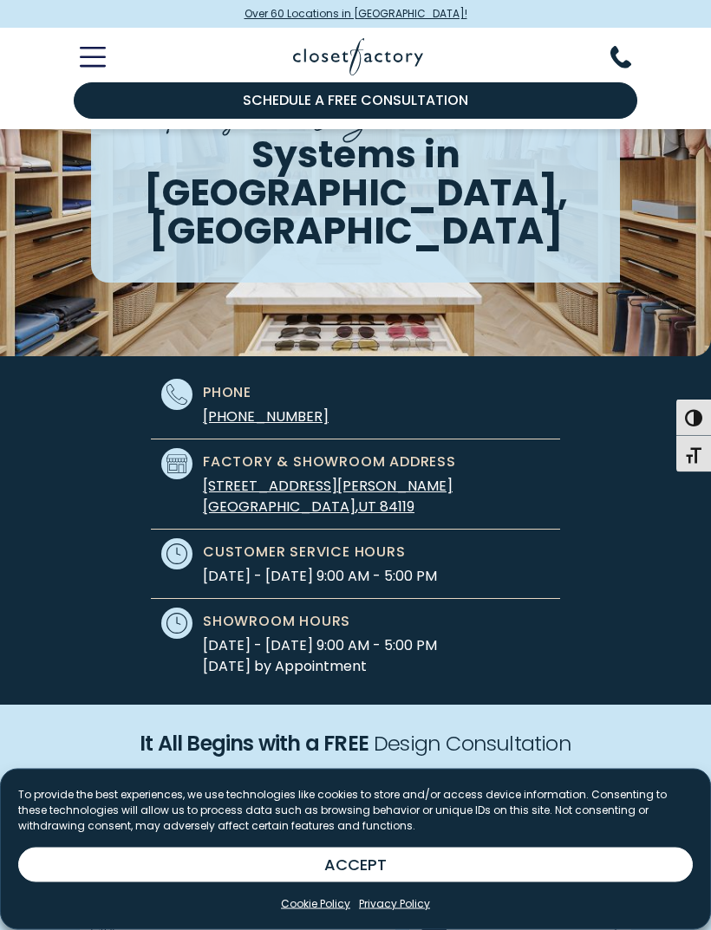
scroll to position [0, 0]
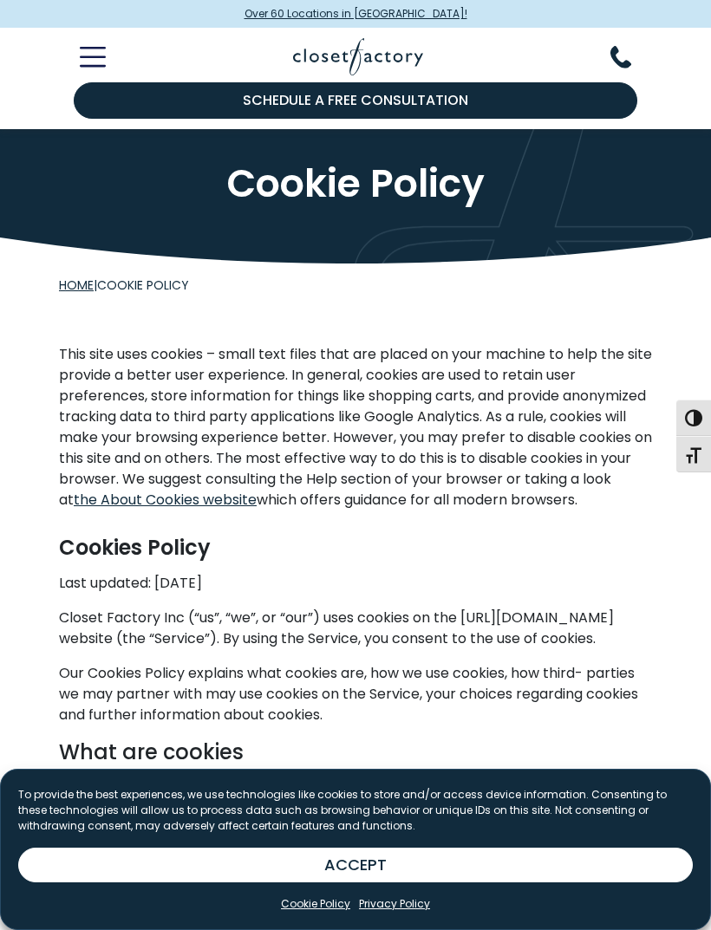
click at [319, 869] on button "ACCEPT" at bounding box center [355, 865] width 675 height 35
